Goal: Find specific page/section: Find specific page/section

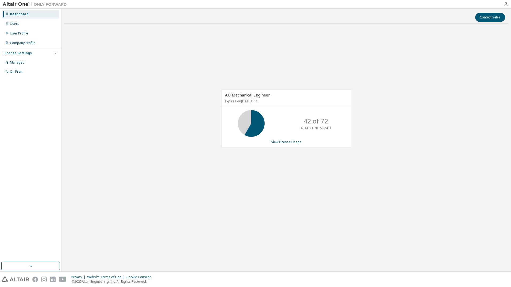
click at [8, 4] on img at bounding box center [36, 4] width 67 height 5
click at [38, 6] on img at bounding box center [36, 4] width 67 height 5
click at [70, 6] on div at bounding box center [284, 4] width 430 height 8
click at [49, 5] on img at bounding box center [36, 4] width 67 height 5
click at [482, 18] on button "Contact Sales" at bounding box center [490, 17] width 30 height 9
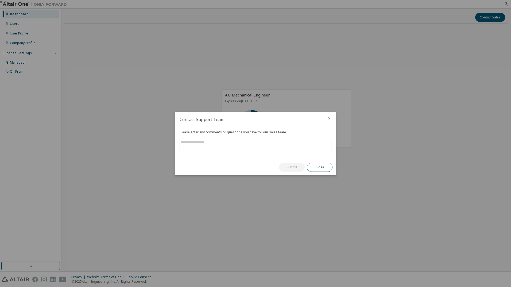
click at [328, 117] on icon "close" at bounding box center [329, 118] width 4 height 4
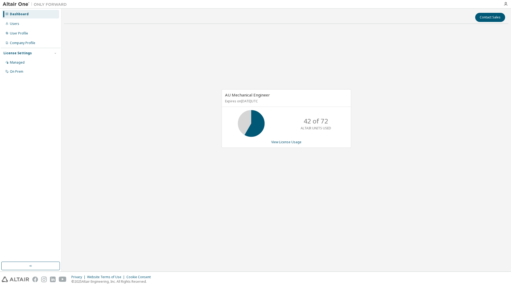
click at [21, 16] on div "Dashboard" at bounding box center [19, 14] width 19 height 4
click at [16, 28] on div "Users" at bounding box center [30, 23] width 57 height 9
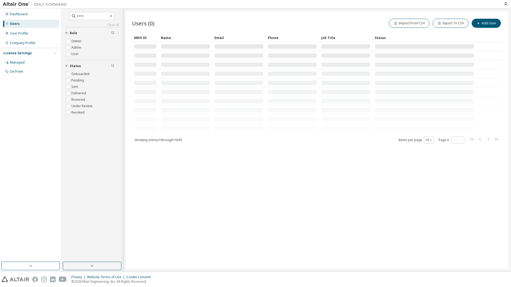
click at [19, 6] on img at bounding box center [36, 4] width 67 height 5
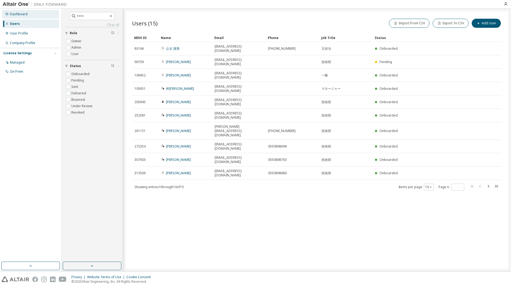
click at [17, 18] on div "Dashboard" at bounding box center [30, 14] width 57 height 9
click at [15, 16] on div "Dashboard" at bounding box center [19, 14] width 18 height 4
